Goal: Task Accomplishment & Management: Use online tool/utility

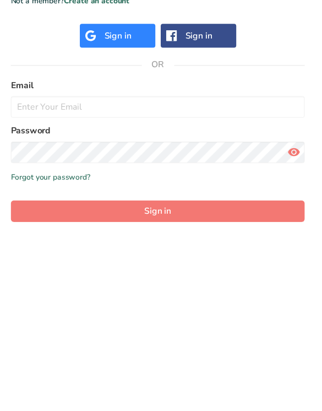
scroll to position [187, 0]
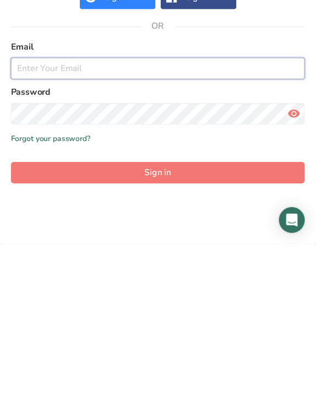
type input "[EMAIL_ADDRESS][DOMAIN_NAME]"
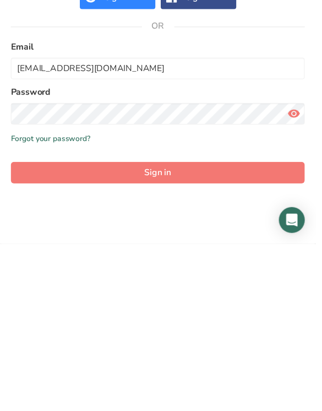
click at [161, 327] on button "Sign in" at bounding box center [161, 338] width 300 height 22
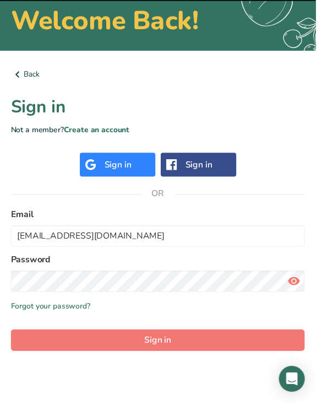
click at [205, 349] on button "Sign in" at bounding box center [161, 347] width 300 height 22
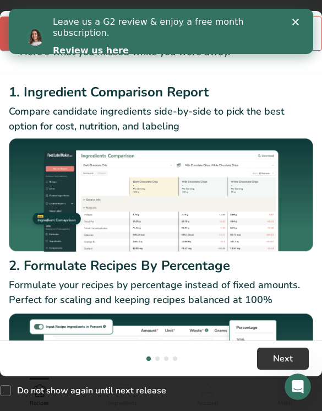
click at [294, 21] on icon "Close" at bounding box center [296, 22] width 7 height 7
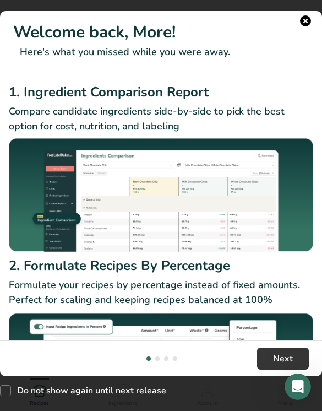
click at [308, 23] on button "New Features" at bounding box center [305, 20] width 11 height 11
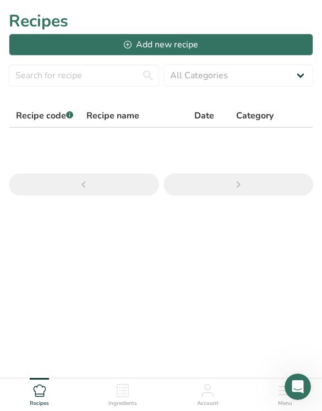
click at [266, 238] on main "Recipes Add new recipe All Categories Baked Goods [GEOGRAPHIC_DATA] Confectione…" at bounding box center [161, 205] width 322 height 411
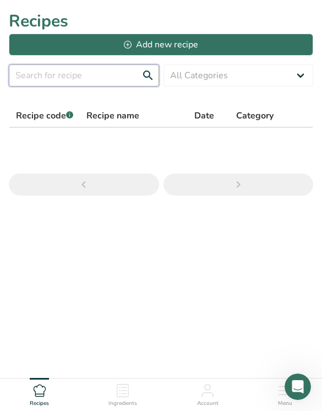
click at [101, 67] on input "text" at bounding box center [84, 75] width 150 height 22
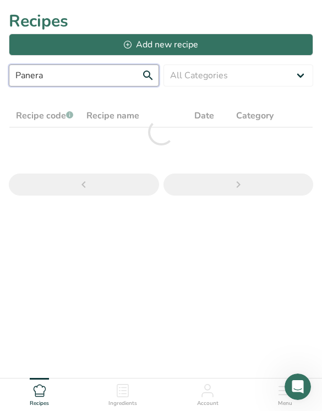
type input "Panera"
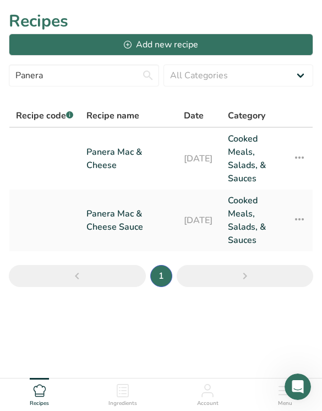
click at [146, 164] on link "Panera Mac & Cheese" at bounding box center [129, 158] width 84 height 53
